Goal: Use online tool/utility: Utilize a website feature to perform a specific function

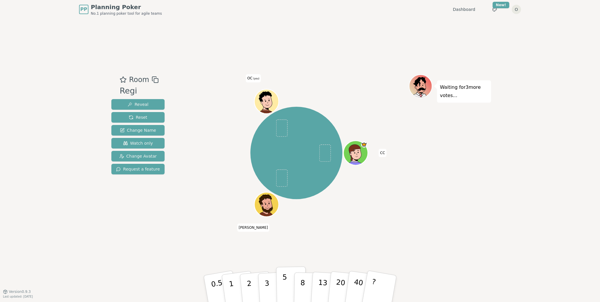
click at [283, 189] on p "5" at bounding box center [284, 288] width 5 height 32
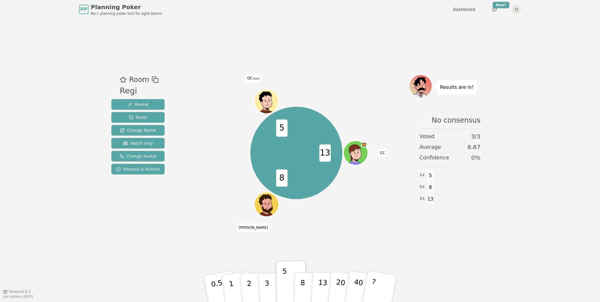
click at [359, 189] on div "PP Planning Poker No.1 planning poker tool for agile teams Dashboard Toggle the…" at bounding box center [300, 151] width 600 height 302
click at [141, 118] on span "Reset" at bounding box center [138, 117] width 18 height 6
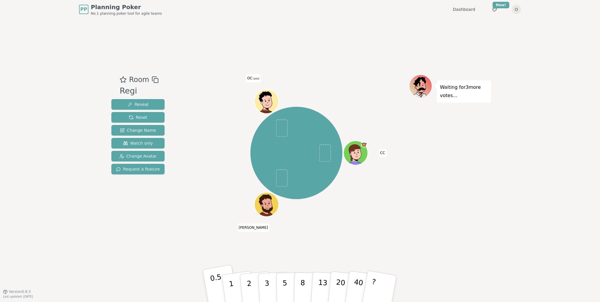
click at [213, 189] on p "0.5" at bounding box center [217, 288] width 16 height 33
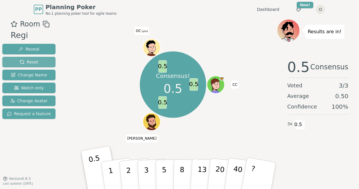
click at [34, 60] on span "Reset" at bounding box center [29, 62] width 18 height 6
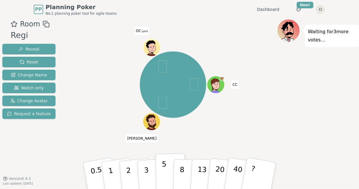
click at [164, 171] on p "5" at bounding box center [164, 176] width 5 height 32
click at [181, 175] on p "8" at bounding box center [181, 175] width 5 height 32
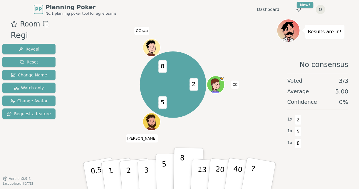
click at [164, 174] on p "5" at bounding box center [164, 176] width 5 height 32
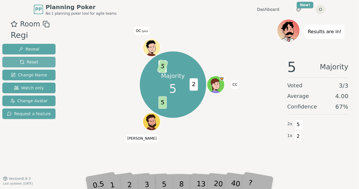
click at [42, 60] on button "Reset" at bounding box center [28, 62] width 53 height 11
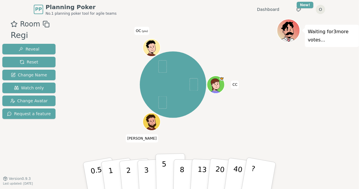
click at [162, 162] on p "5" at bounding box center [164, 176] width 5 height 32
click at [188, 169] on button "8" at bounding box center [188, 175] width 30 height 45
click at [164, 181] on p "5" at bounding box center [164, 176] width 5 height 32
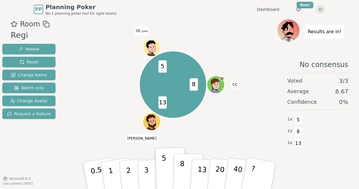
click at [185, 175] on button "8" at bounding box center [188, 175] width 30 height 45
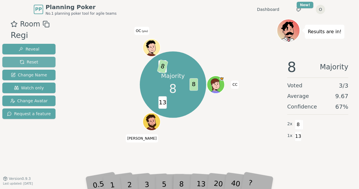
click at [30, 60] on span "Reset" at bounding box center [29, 62] width 18 height 6
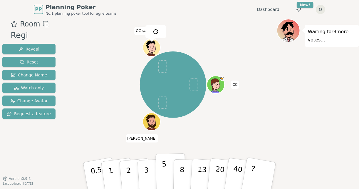
click at [166, 162] on button "5" at bounding box center [171, 175] width 30 height 45
click at [180, 166] on p "8" at bounding box center [181, 175] width 5 height 32
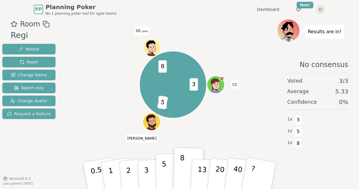
click at [165, 173] on p "5" at bounding box center [164, 176] width 5 height 32
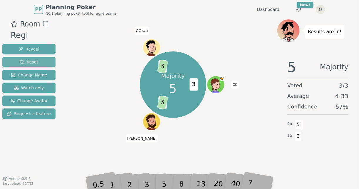
click at [23, 65] on button "Reset" at bounding box center [28, 62] width 53 height 11
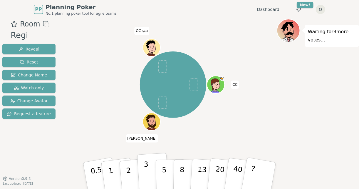
click at [149, 169] on button "3" at bounding box center [153, 176] width 32 height 46
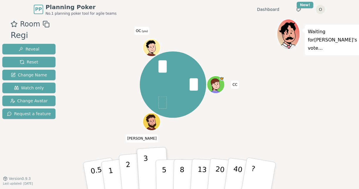
click at [130, 169] on button "2" at bounding box center [135, 175] width 33 height 47
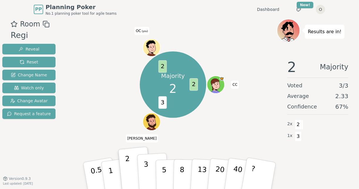
click at [145, 180] on p "3" at bounding box center [147, 176] width 6 height 32
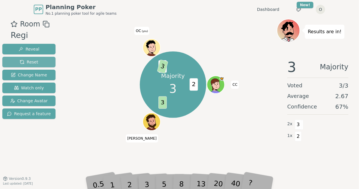
click at [25, 62] on span "Reset" at bounding box center [29, 62] width 18 height 6
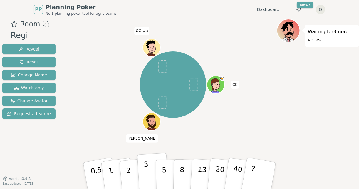
click at [148, 181] on p "3" at bounding box center [147, 176] width 6 height 32
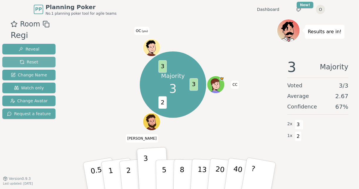
click at [33, 60] on span "Reset" at bounding box center [29, 62] width 18 height 6
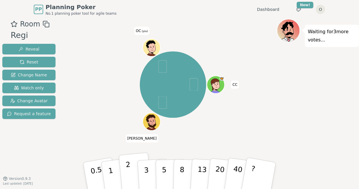
click at [131, 176] on button "2" at bounding box center [135, 175] width 33 height 47
click at [147, 165] on p "3" at bounding box center [147, 176] width 6 height 32
